Goal: Browse casually

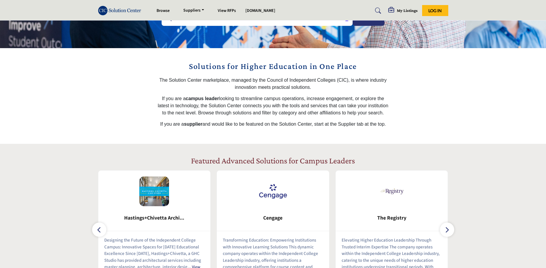
scroll to position [224, 0]
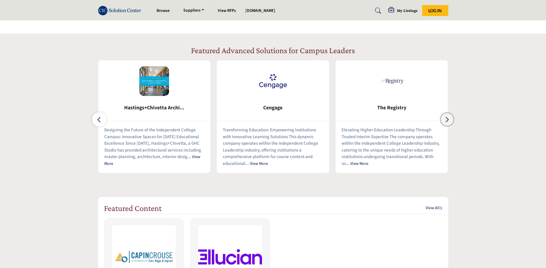
click at [446, 121] on icon "button" at bounding box center [446, 119] width 5 height 7
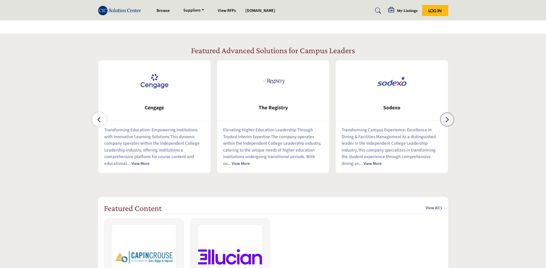
click at [446, 121] on icon "button" at bounding box center [446, 119] width 5 height 7
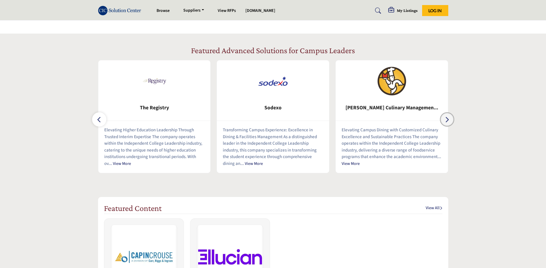
click at [446, 121] on icon "button" at bounding box center [446, 119] width 5 height 7
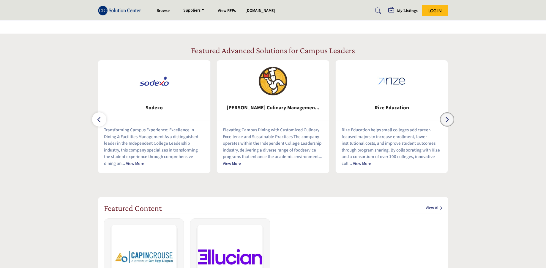
click at [446, 121] on icon "button" at bounding box center [446, 119] width 5 height 7
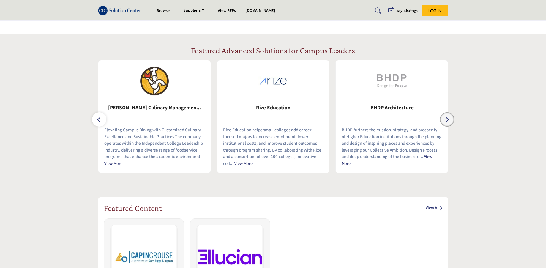
click at [446, 121] on icon "button" at bounding box center [446, 119] width 5 height 7
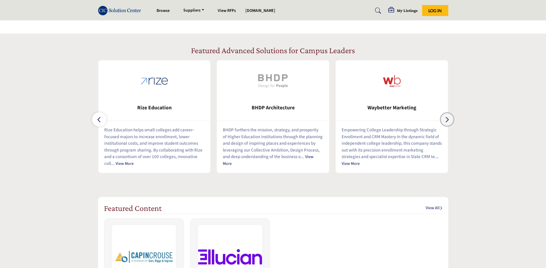
click at [446, 121] on icon "button" at bounding box center [446, 119] width 5 height 7
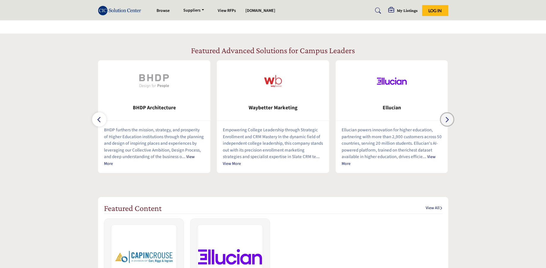
click at [446, 121] on icon "button" at bounding box center [446, 119] width 5 height 7
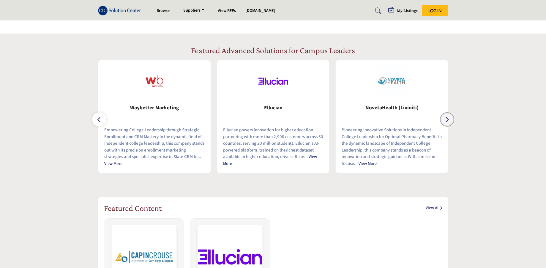
click at [446, 121] on icon "button" at bounding box center [446, 119] width 5 height 7
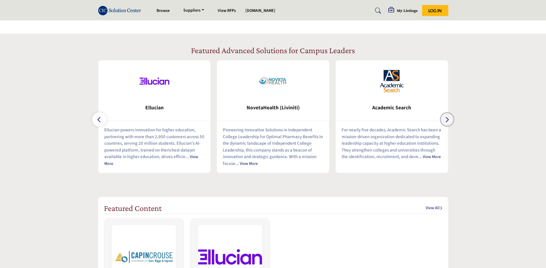
click at [446, 121] on icon "button" at bounding box center [446, 119] width 5 height 7
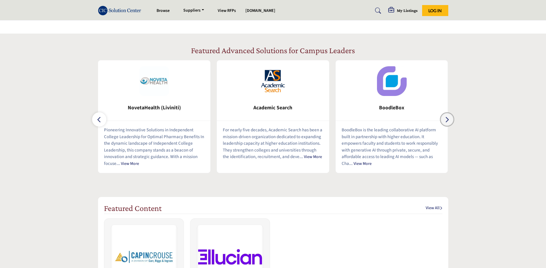
click at [446, 121] on icon "button" at bounding box center [446, 119] width 5 height 7
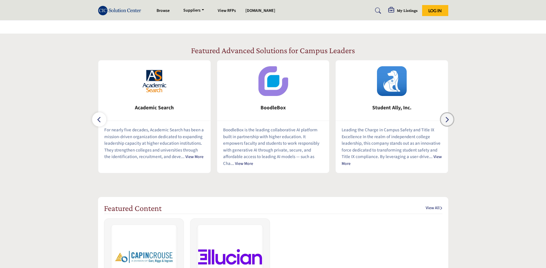
click at [446, 121] on icon "button" at bounding box center [446, 119] width 5 height 7
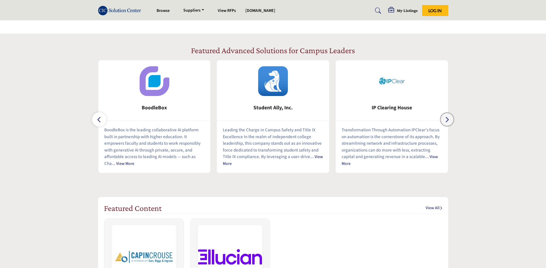
click at [446, 121] on icon "button" at bounding box center [446, 119] width 5 height 7
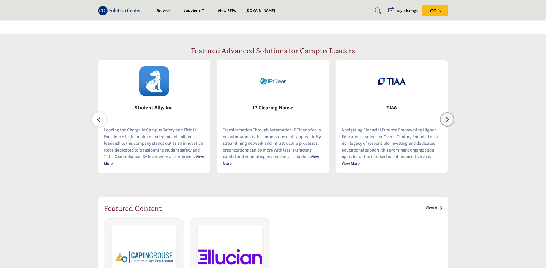
click at [446, 121] on icon "button" at bounding box center [446, 119] width 5 height 7
